Goal: Navigation & Orientation: Understand site structure

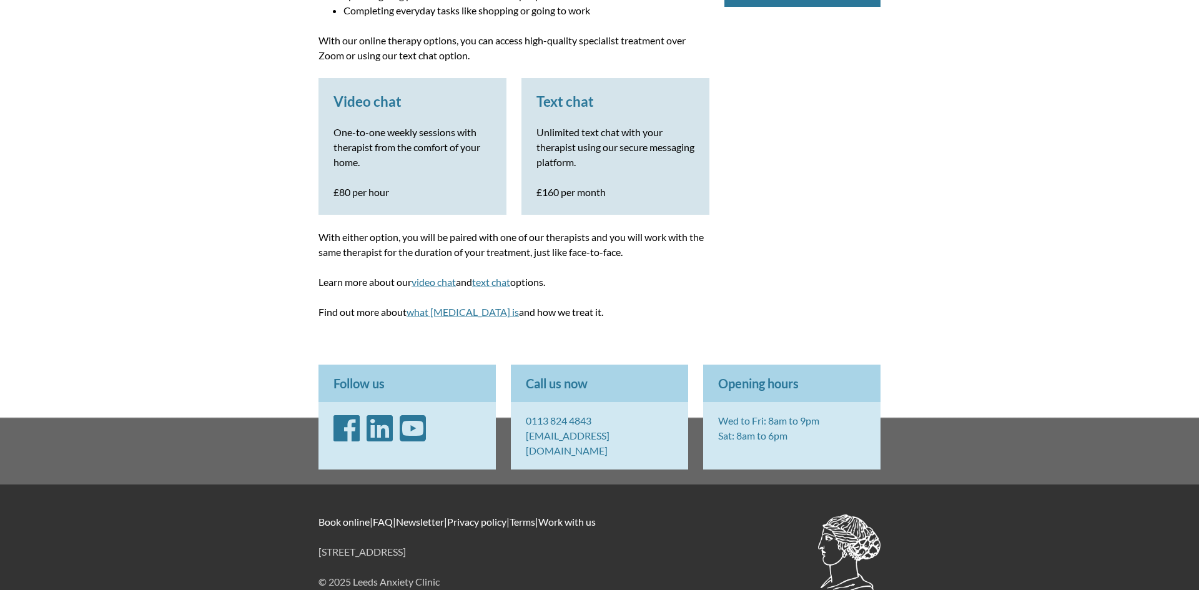
scroll to position [378, 0]
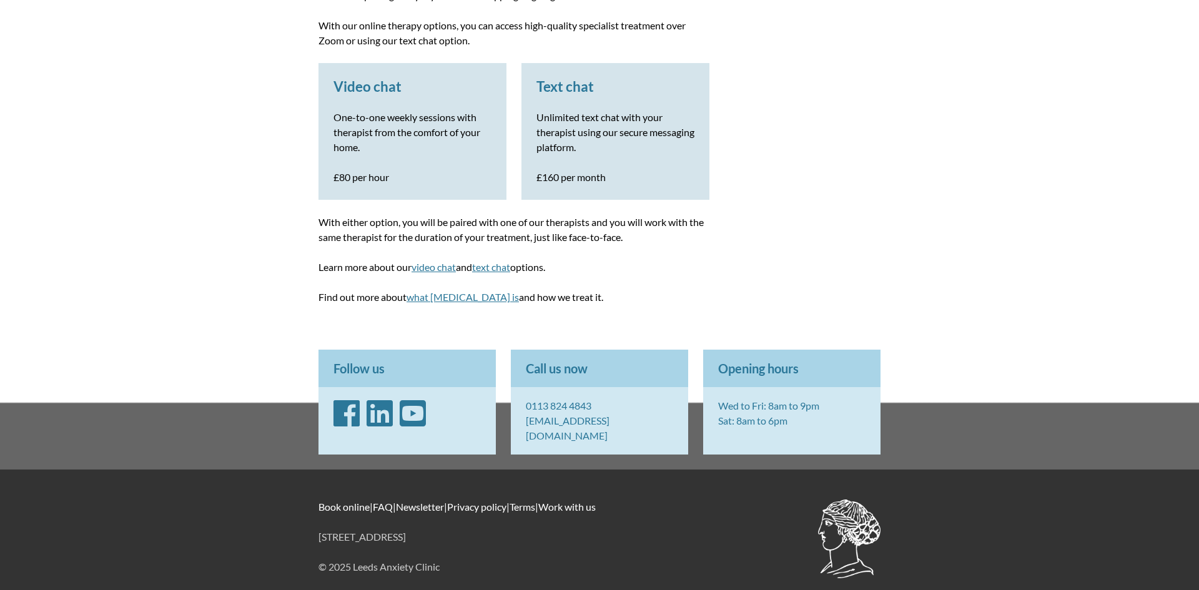
click at [500, 501] on link "Privacy policy" at bounding box center [476, 507] width 59 height 12
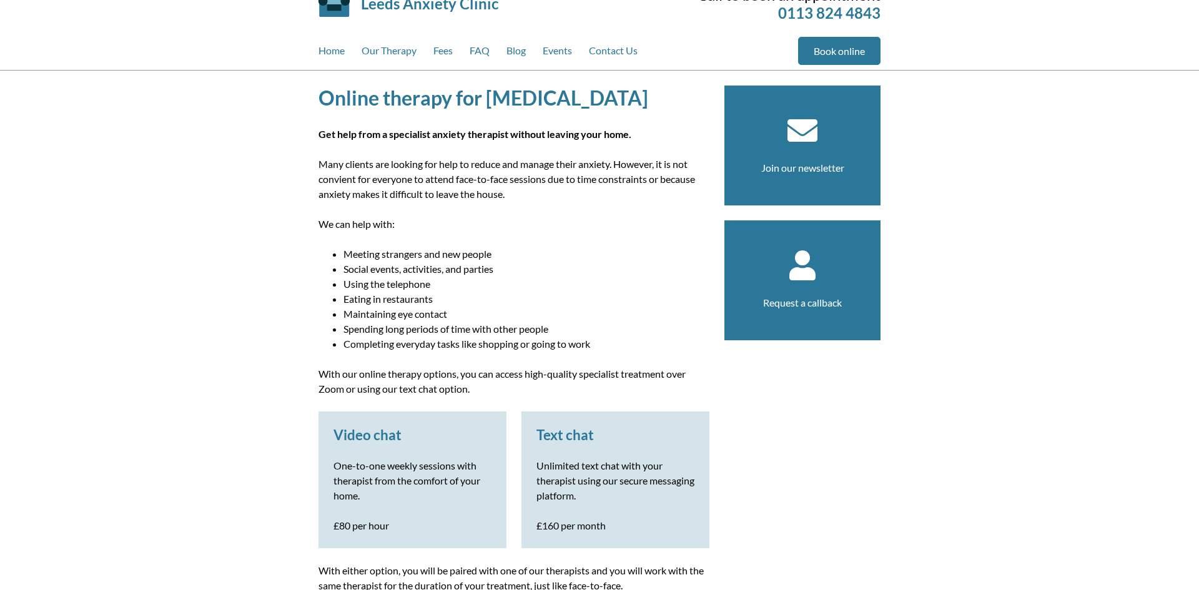
scroll to position [0, 0]
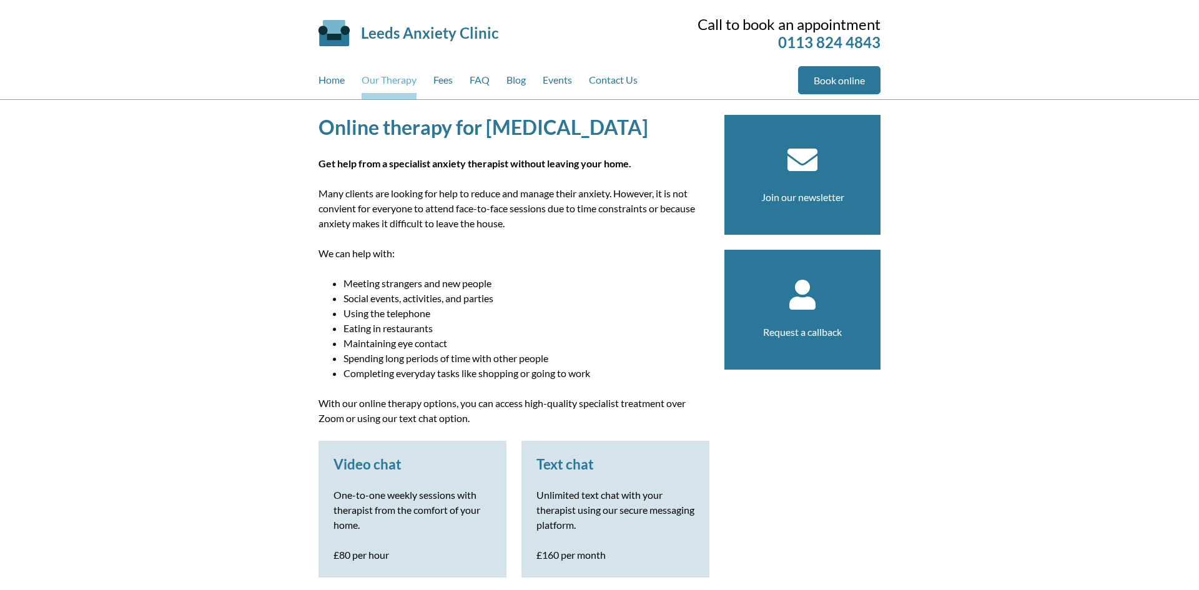
click at [417, 80] on link "Our Therapy" at bounding box center [389, 82] width 55 height 33
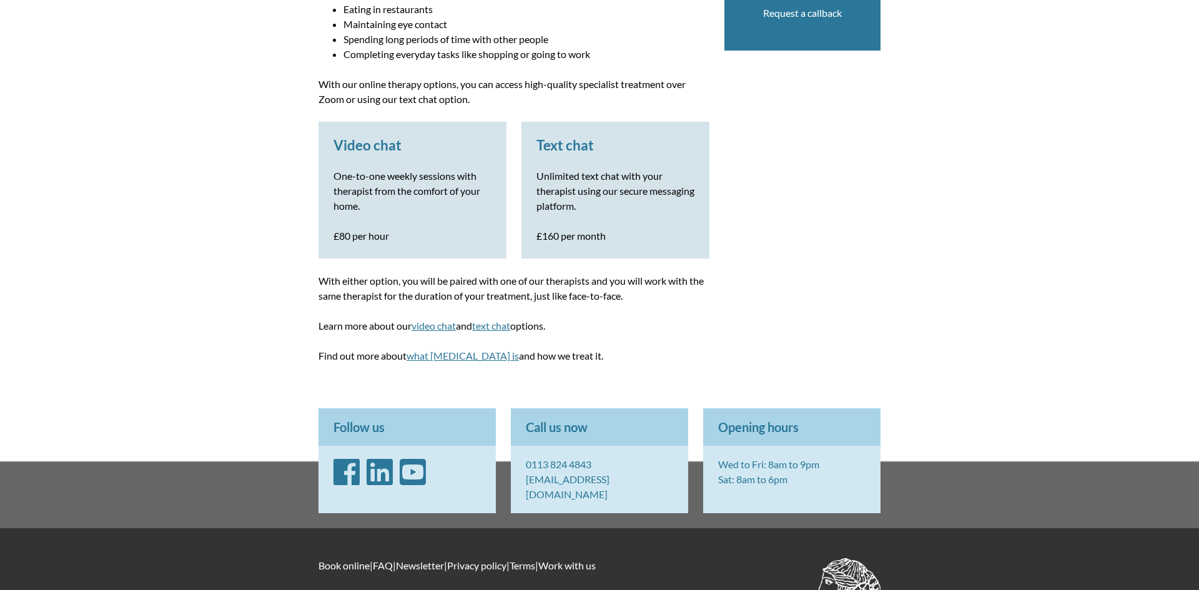
scroll to position [378, 0]
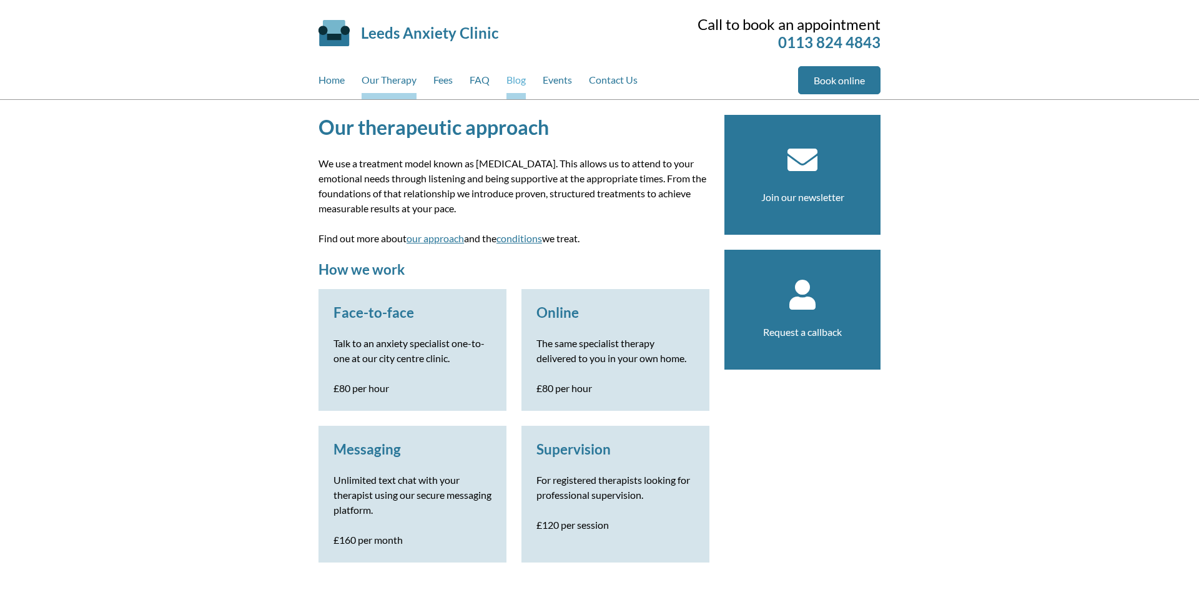
click at [520, 82] on link "Blog" at bounding box center [516, 82] width 19 height 33
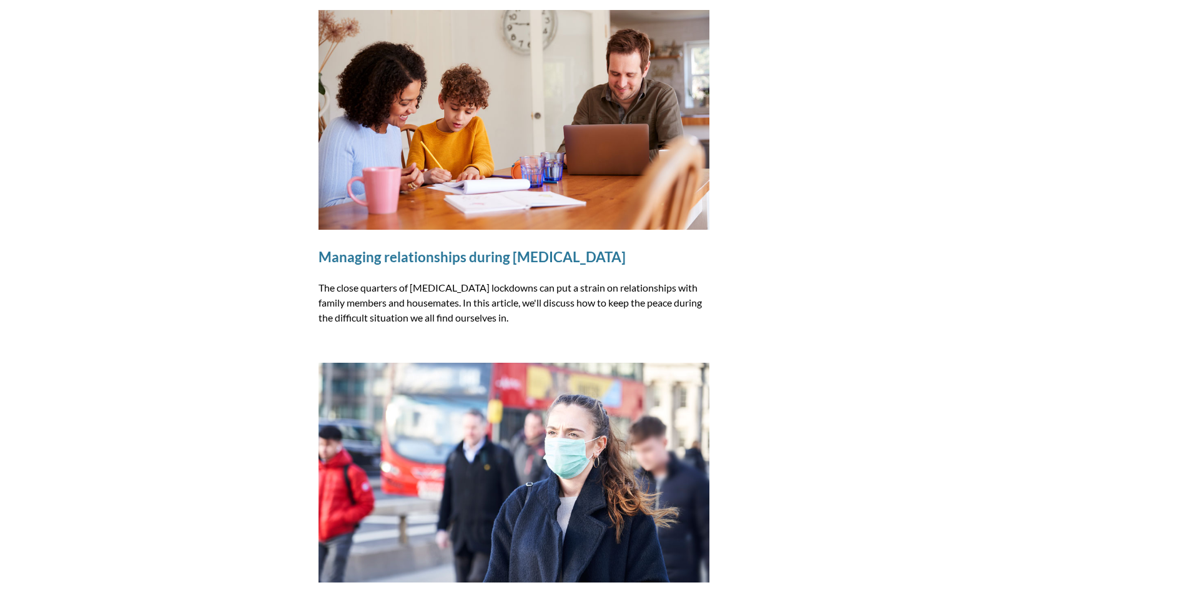
scroll to position [1083, 0]
